Goal: Check status: Check status

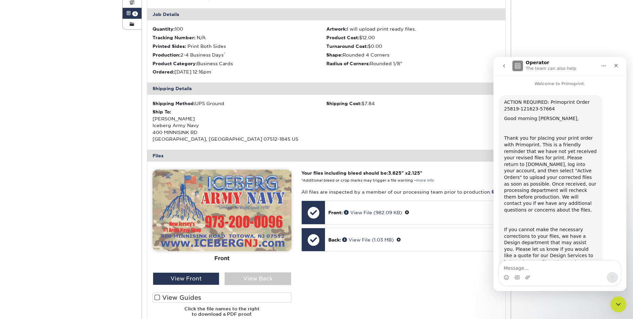
scroll to position [1, 0]
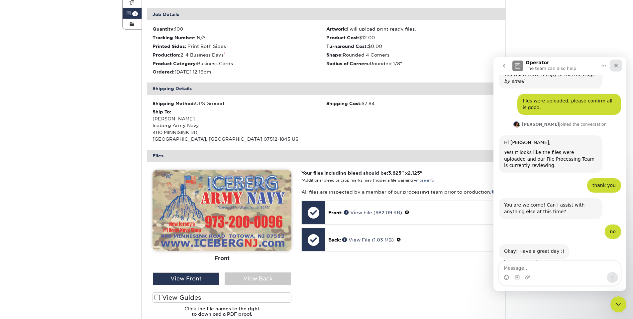
click at [618, 67] on icon "Close" at bounding box center [616, 65] width 5 height 5
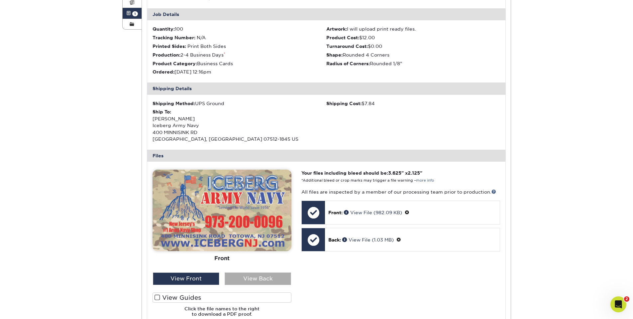
click at [256, 280] on div "View Back" at bounding box center [258, 278] width 66 height 13
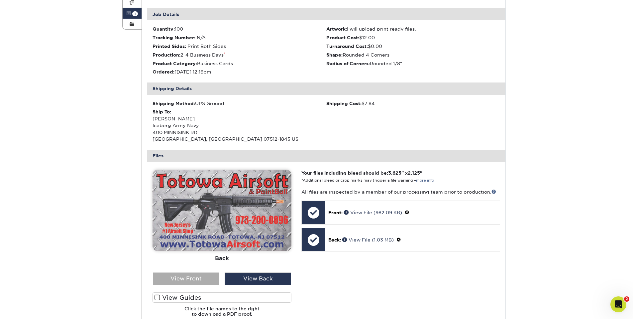
click at [205, 279] on div "View Front" at bounding box center [186, 278] width 66 height 13
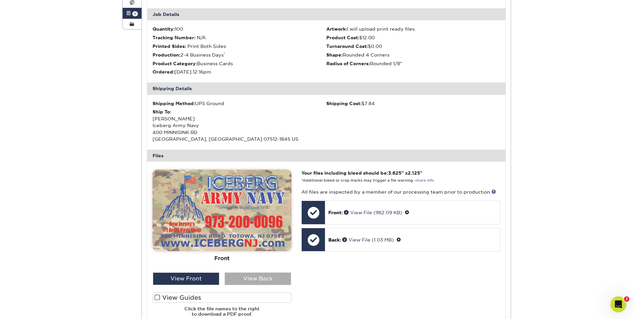
click at [272, 282] on div "View Back" at bounding box center [258, 278] width 66 height 13
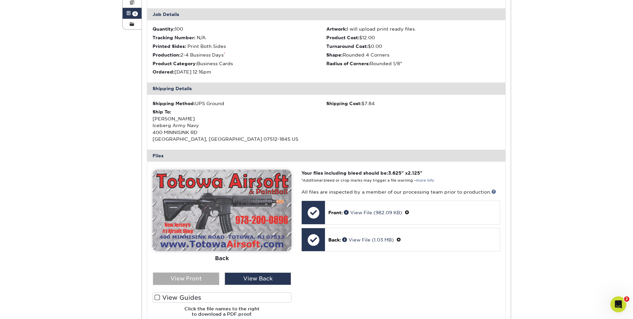
click at [198, 284] on div "View Front" at bounding box center [186, 278] width 66 height 13
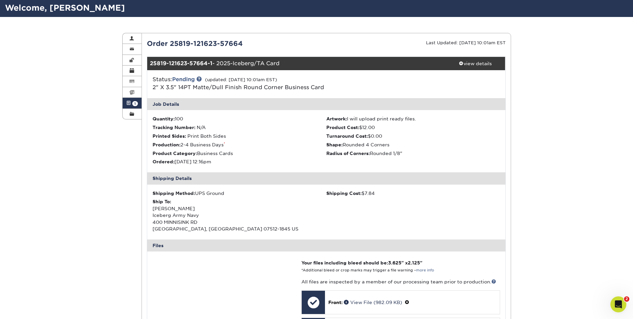
scroll to position [0, 0]
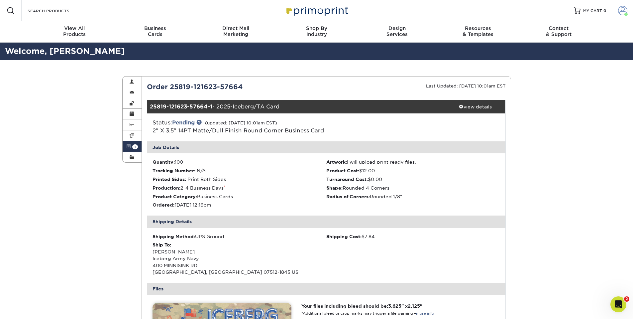
click at [622, 10] on span at bounding box center [622, 10] width 9 height 9
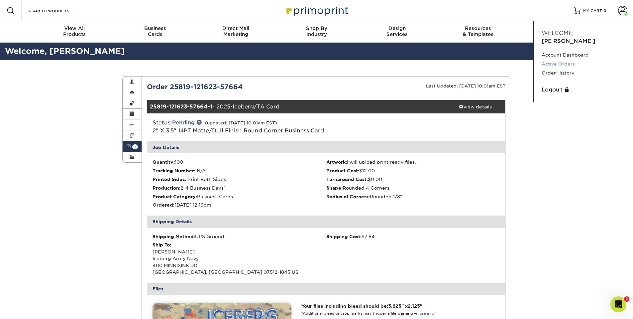
click at [571, 60] on link "Active Orders" at bounding box center [583, 64] width 83 height 9
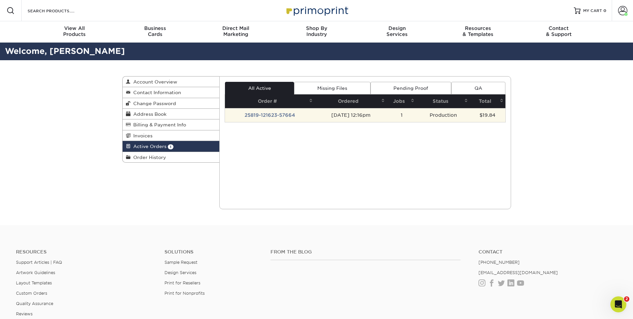
click at [452, 115] on td "Production" at bounding box center [443, 115] width 53 height 14
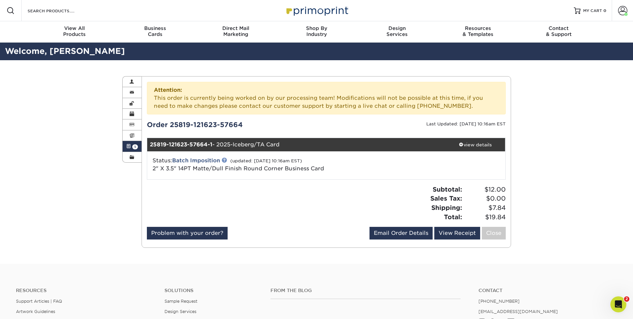
click at [227, 160] on link at bounding box center [224, 159] width 5 height 5
